Goal: Task Accomplishment & Management: Manage account settings

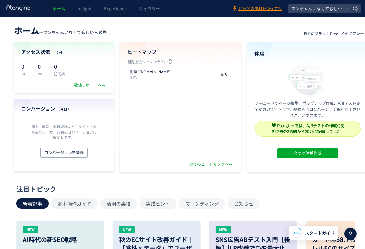
click at [161, 109] on div "https://wan-ko.net/fe/vjgxtpko281khcla/wan-chan-kaitai 0 PV 見る" at bounding box center [180, 110] width 120 height 87
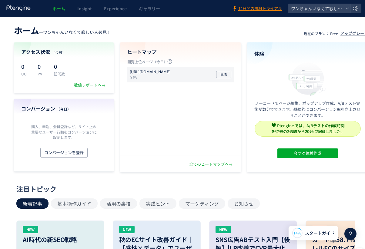
click at [152, 72] on p "[URL][DOMAIN_NAME]" at bounding box center [150, 72] width 41 height 6
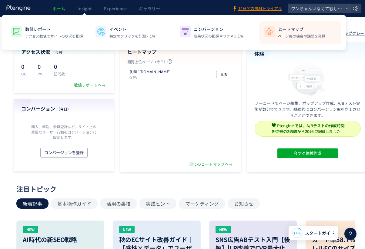
click at [271, 34] on img at bounding box center [270, 32] width 10 height 10
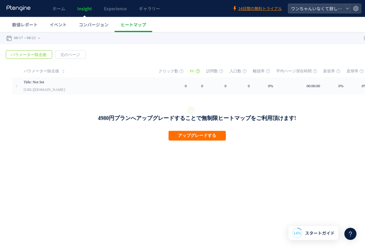
drag, startPoint x: 62, startPoint y: 89, endPoint x: 67, endPoint y: 100, distance: 12.2
click at [62, 89] on link "[URL][DOMAIN_NAME]" at bounding box center [44, 89] width 41 height 7
click at [144, 141] on html ".cls-1 { fill-rule: evenodd; } .cls-1 { fill: #ececec; } .cls-2 { fill: #929292…" at bounding box center [191, 86] width 382 height 109
drag, startPoint x: 43, startPoint y: 140, endPoint x: 45, endPoint y: 134, distance: 6.8
click at [43, 140] on div "戻る デフォルト設定では本日のデータを表示しています。 カレンダーでご覧になりたい期間を指定することができます。 08/17 08/23 今日 昨日 先週 先…" at bounding box center [191, 86] width 382 height 109
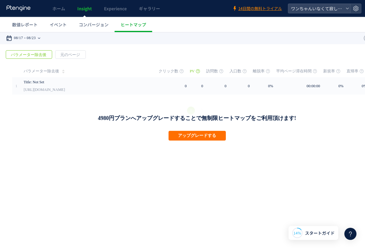
click at [34, 36] on time "08/23" at bounding box center [31, 38] width 9 height 12
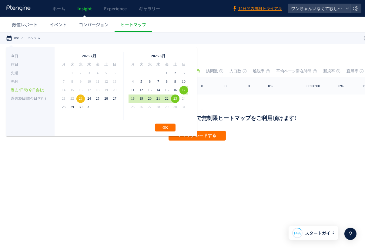
click at [34, 36] on time "08/23" at bounding box center [31, 38] width 9 height 12
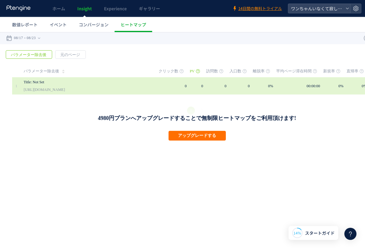
click at [41, 87] on link "[URL][DOMAIN_NAME]" at bounding box center [44, 89] width 41 height 7
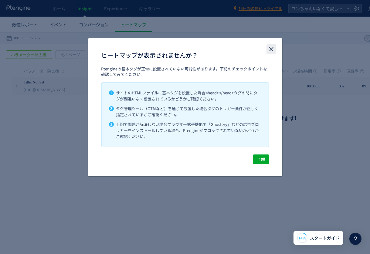
click at [271, 52] on icon "close" at bounding box center [270, 48] width 7 height 7
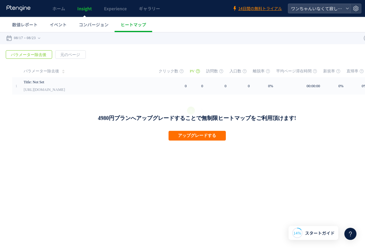
click at [73, 141] on html ".cls-1 { fill-rule: evenodd; } .cls-1 { fill: #ececec; } .cls-2 { fill: #929292…" at bounding box center [191, 86] width 382 height 109
click at [22, 24] on span "数値レポート" at bounding box center [24, 25] width 25 height 6
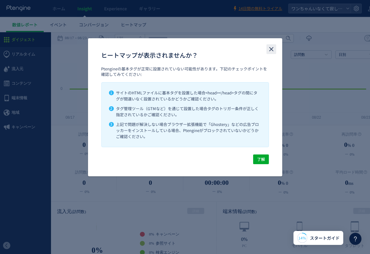
click at [271, 49] on use "close" at bounding box center [271, 49] width 4 height 4
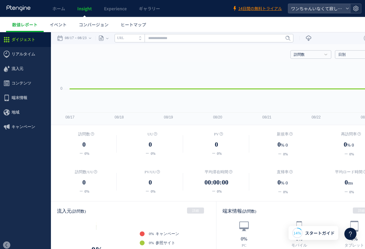
click at [355, 10] on icon at bounding box center [356, 8] width 6 height 6
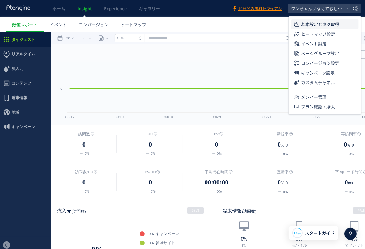
click at [338, 24] on span "基本設定とタグ取得" at bounding box center [320, 24] width 38 height 10
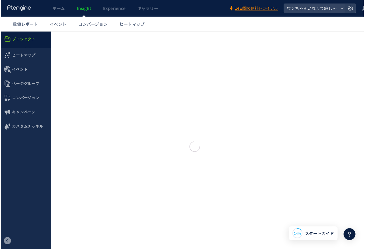
type input "**********"
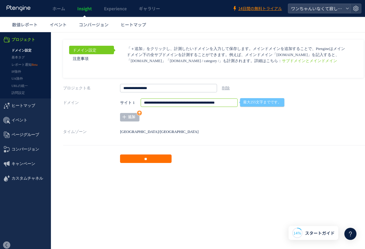
drag, startPoint x: 183, startPoint y: 101, endPoint x: 182, endPoint y: 107, distance: 5.8
click at [183, 102] on input "**********" at bounding box center [189, 102] width 97 height 8
type input "**********"
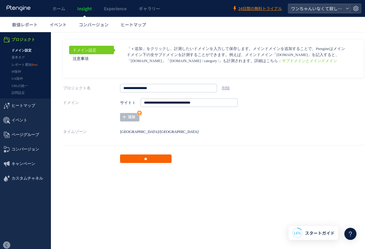
click at [149, 160] on input "**" at bounding box center [146, 158] width 52 height 8
click at [26, 59] on link "基本タグ" at bounding box center [25, 57] width 51 height 7
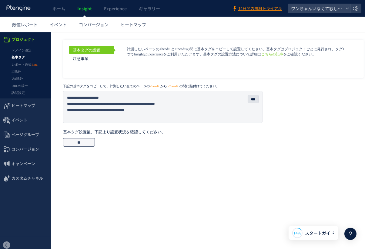
click at [84, 143] on input "**" at bounding box center [79, 142] width 32 height 8
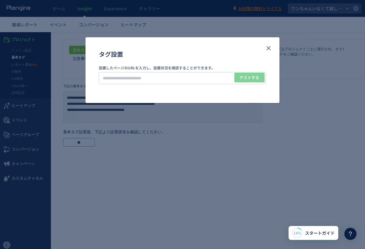
click at [324, 22] on div "タグ設置 設置したページのURLを入力し、設置状況を確認することができます。 テストする" at bounding box center [182, 124] width 365 height 249
click at [186, 76] on input "タグ設置" at bounding box center [182, 78] width 167 height 12
paste input "**********"
type input "**********"
click at [247, 77] on span "テストする" at bounding box center [250, 78] width 20 height 10
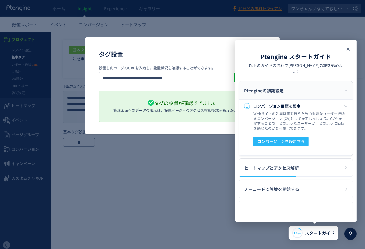
click at [347, 51] on icon at bounding box center [348, 48] width 7 height 7
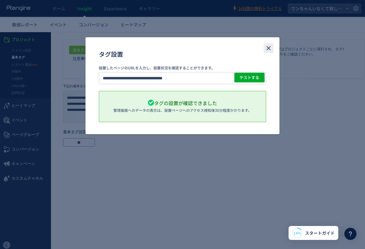
click at [267, 49] on icon "close" at bounding box center [268, 48] width 7 height 7
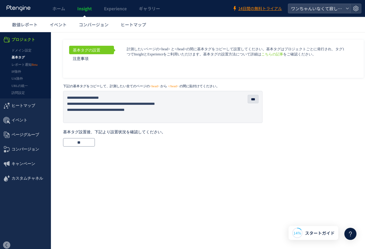
click at [163, 151] on html ".cls-1 { fill-rule: evenodd; } .cls-1 { fill: #ececec; } .cls-2 { fill: #929292…" at bounding box center [191, 91] width 382 height 119
click at [22, 65] on link "レポート通知" at bounding box center [25, 64] width 51 height 7
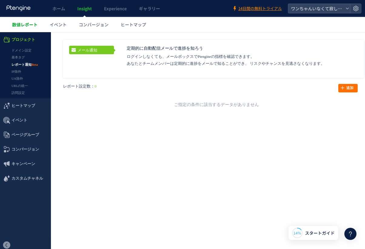
click at [32, 26] on span "数値レポート" at bounding box center [24, 25] width 25 height 6
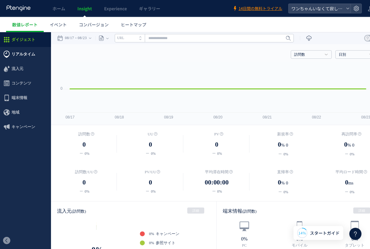
click at [31, 51] on span "リアルタイム" at bounding box center [24, 54] width 24 height 15
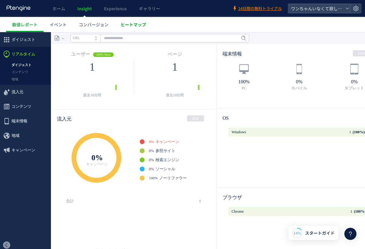
click at [137, 25] on span "ヒートマップ" at bounding box center [133, 25] width 25 height 6
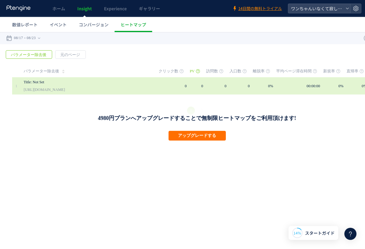
click at [65, 92] on link "[URL][DOMAIN_NAME]" at bounding box center [44, 89] width 41 height 7
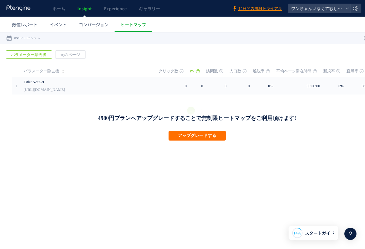
drag, startPoint x: 146, startPoint y: 175, endPoint x: 143, endPoint y: 175, distance: 3.0
click at [145, 141] on html ".cls-1 { fill-rule: evenodd; } .cls-1 { fill: #ececec; } .cls-2 { fill: #929292…" at bounding box center [191, 86] width 382 height 109
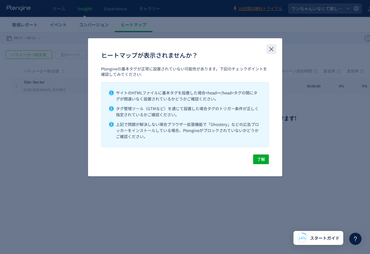
click at [267, 50] on button "close" at bounding box center [271, 49] width 10 height 10
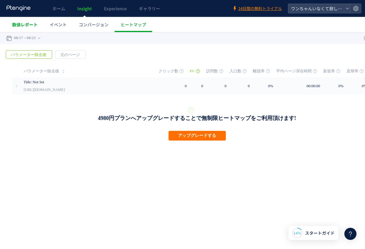
click at [21, 24] on span "数値レポート" at bounding box center [24, 25] width 25 height 6
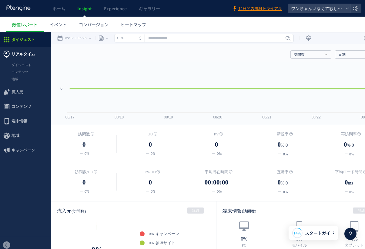
click at [23, 52] on span "リアルタイム" at bounding box center [24, 54] width 24 height 15
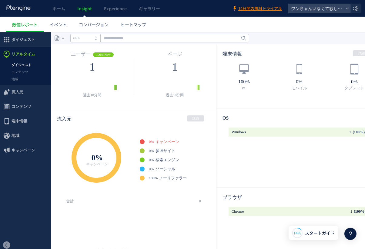
click at [356, 11] on use at bounding box center [355, 8] width 5 height 5
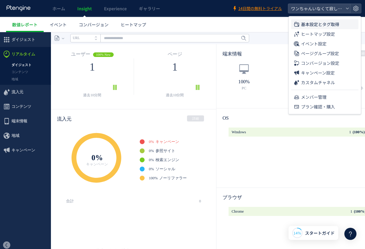
click at [338, 22] on span "基本設定とタグ取得" at bounding box center [320, 24] width 38 height 10
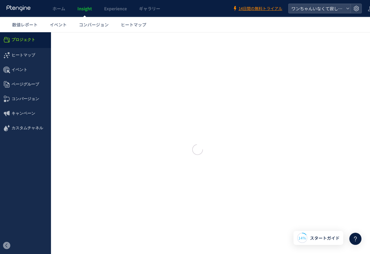
type input "**********"
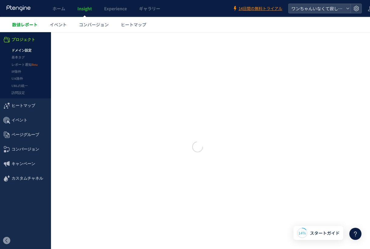
type input "**********"
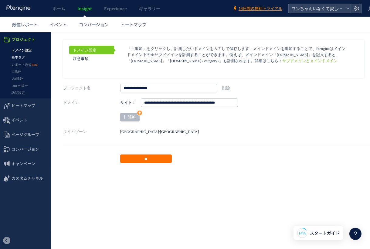
click at [21, 55] on link "基本タグ" at bounding box center [25, 57] width 51 height 7
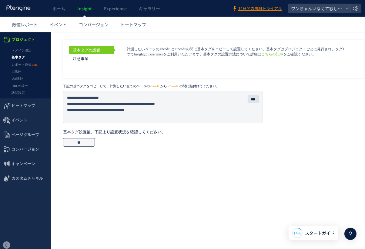
click at [82, 143] on input "**" at bounding box center [79, 142] width 32 height 8
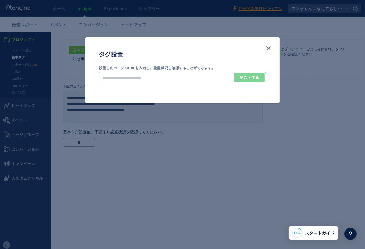
click at [127, 80] on input "タグ設置" at bounding box center [182, 78] width 167 height 12
type input "**********"
click at [245, 79] on span "テストする" at bounding box center [250, 78] width 20 height 10
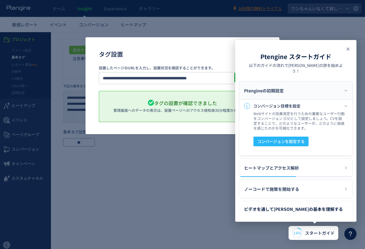
click at [346, 50] on icon at bounding box center [348, 48] width 7 height 7
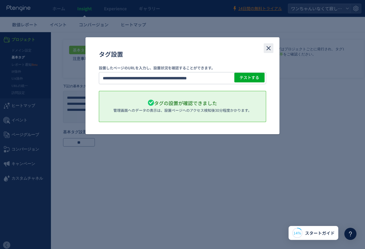
click at [267, 49] on icon "close" at bounding box center [268, 48] width 7 height 7
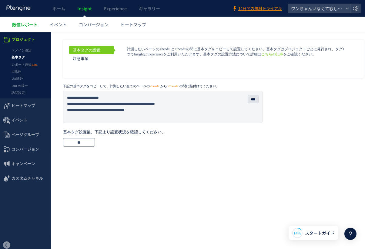
click at [20, 27] on span "数値レポート" at bounding box center [24, 25] width 25 height 6
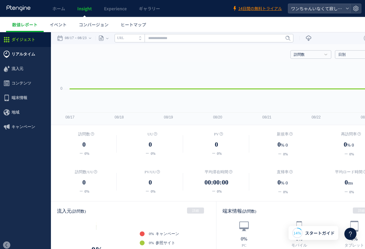
click at [23, 53] on span "リアルタイム" at bounding box center [24, 54] width 24 height 15
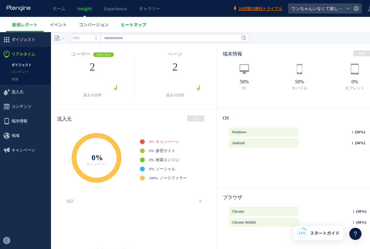
click at [136, 24] on span "ヒートマップ" at bounding box center [133, 25] width 25 height 6
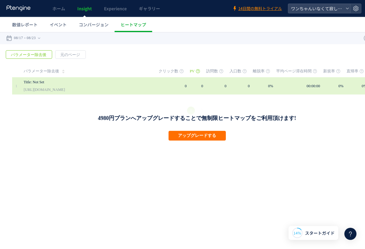
click at [65, 90] on link "[URL][DOMAIN_NAME]" at bounding box center [44, 89] width 41 height 7
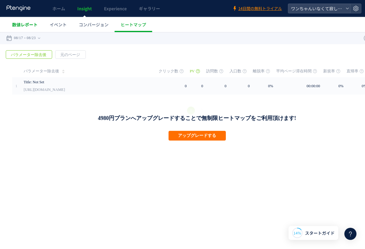
click at [24, 23] on span "数値レポート" at bounding box center [24, 25] width 25 height 6
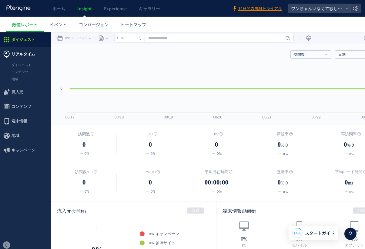
click at [15, 51] on span "リアルタイム" at bounding box center [24, 54] width 24 height 15
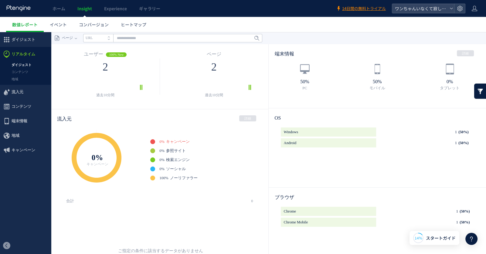
click at [78, 72] on div "2" at bounding box center [105, 67] width 78 height 12
click at [137, 207] on div "ご指定の条件に該当するデータがありません" at bounding box center [160, 250] width 195 height 87
